Goal: Transaction & Acquisition: Register for event/course

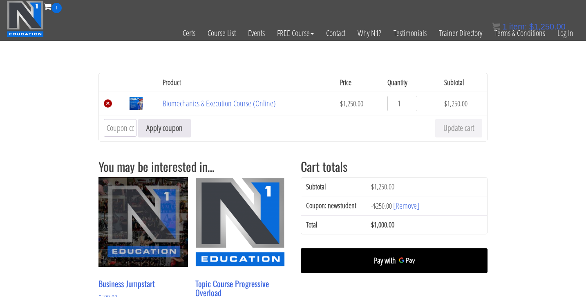
click at [108, 107] on link "×" at bounding box center [108, 103] width 8 height 8
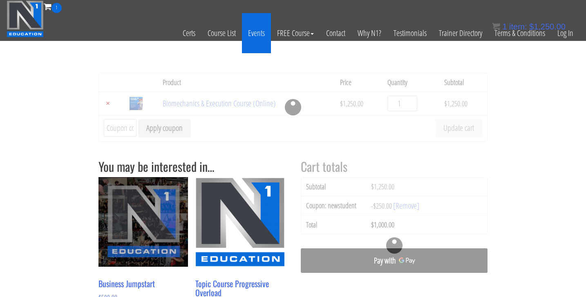
click at [260, 34] on link "Events" at bounding box center [256, 33] width 29 height 40
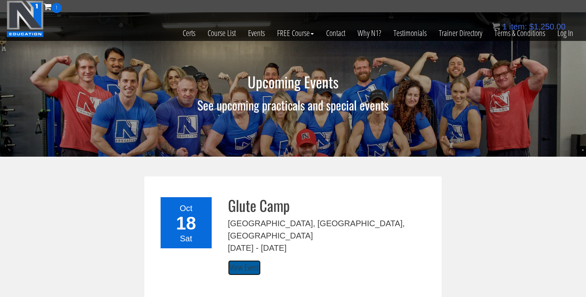
click at [250, 260] on link "View Event" at bounding box center [244, 267] width 33 height 15
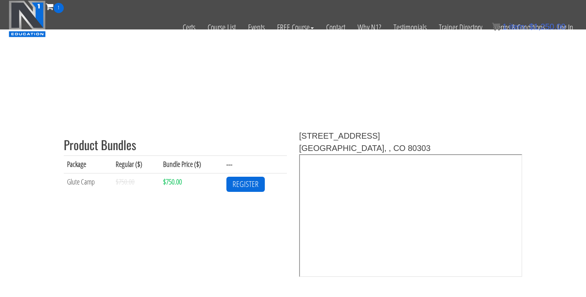
scroll to position [211, 0]
